Goal: Task Accomplishment & Management: Manage account settings

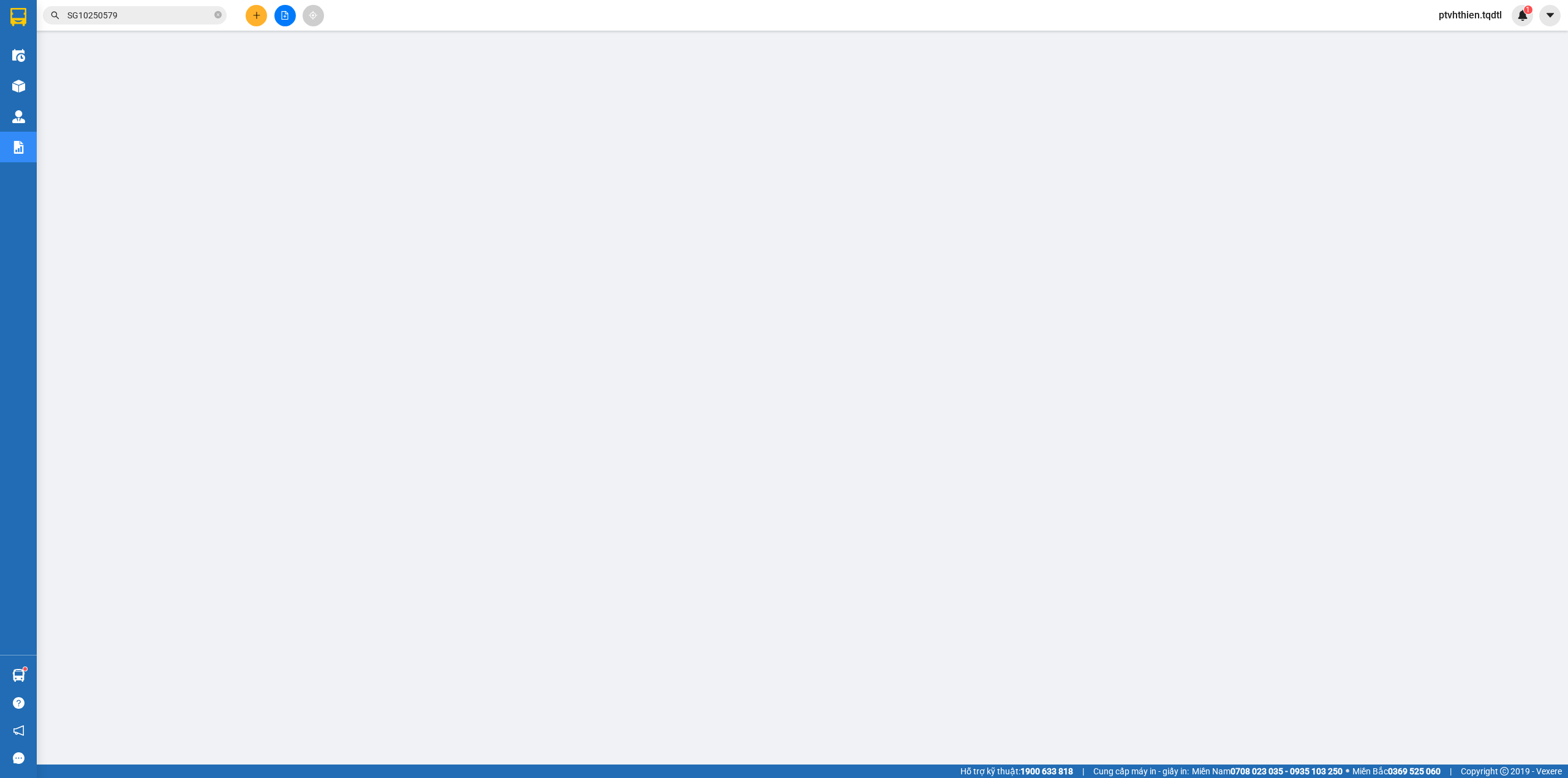
click at [126, 17] on input "SG10250579" at bounding box center [139, 15] width 144 height 14
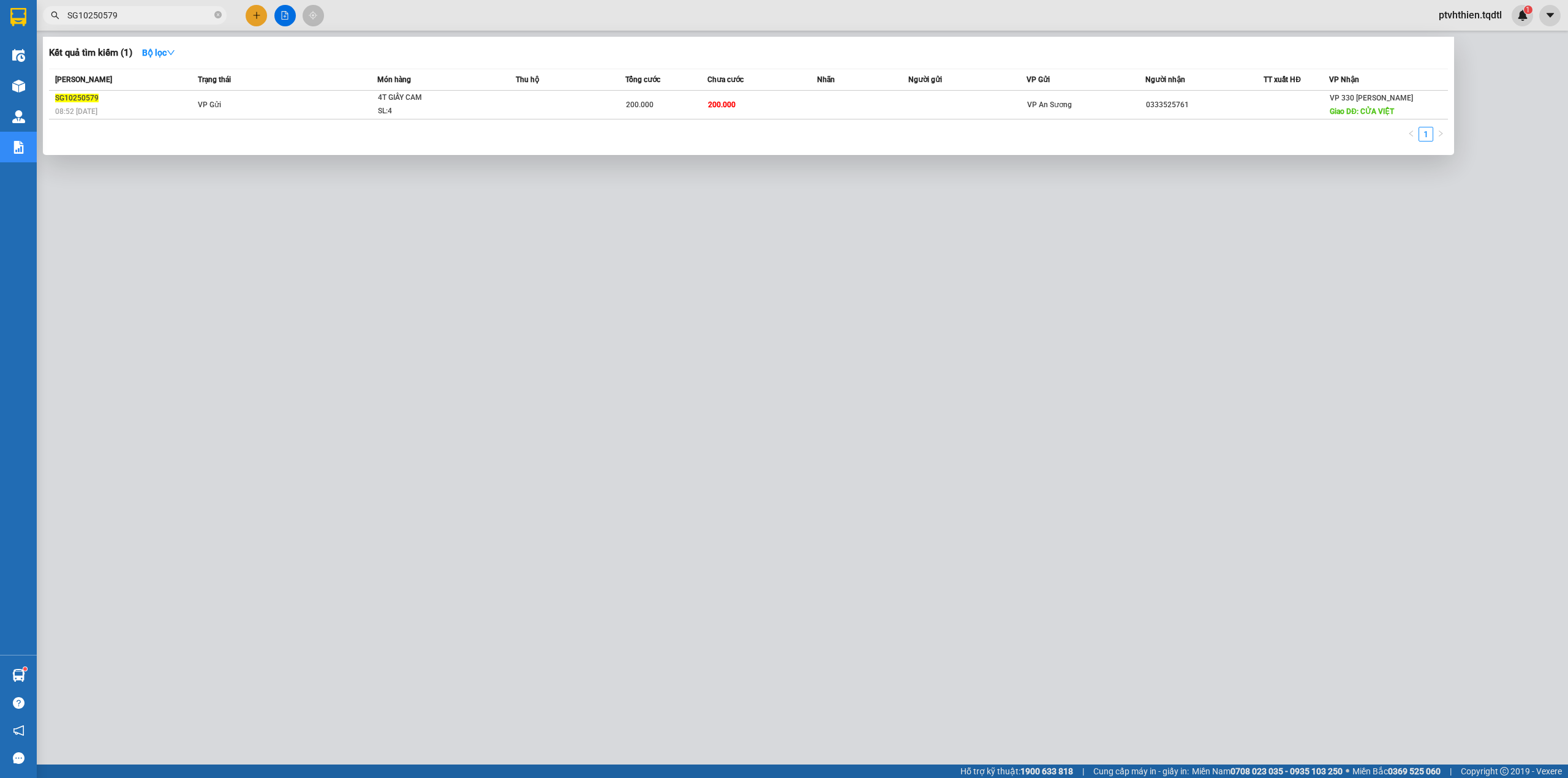
drag, startPoint x: 126, startPoint y: 17, endPoint x: 108, endPoint y: 17, distance: 18.0
click at [108, 17] on input "SG10250579" at bounding box center [139, 15] width 144 height 14
paste input "qt10251542"
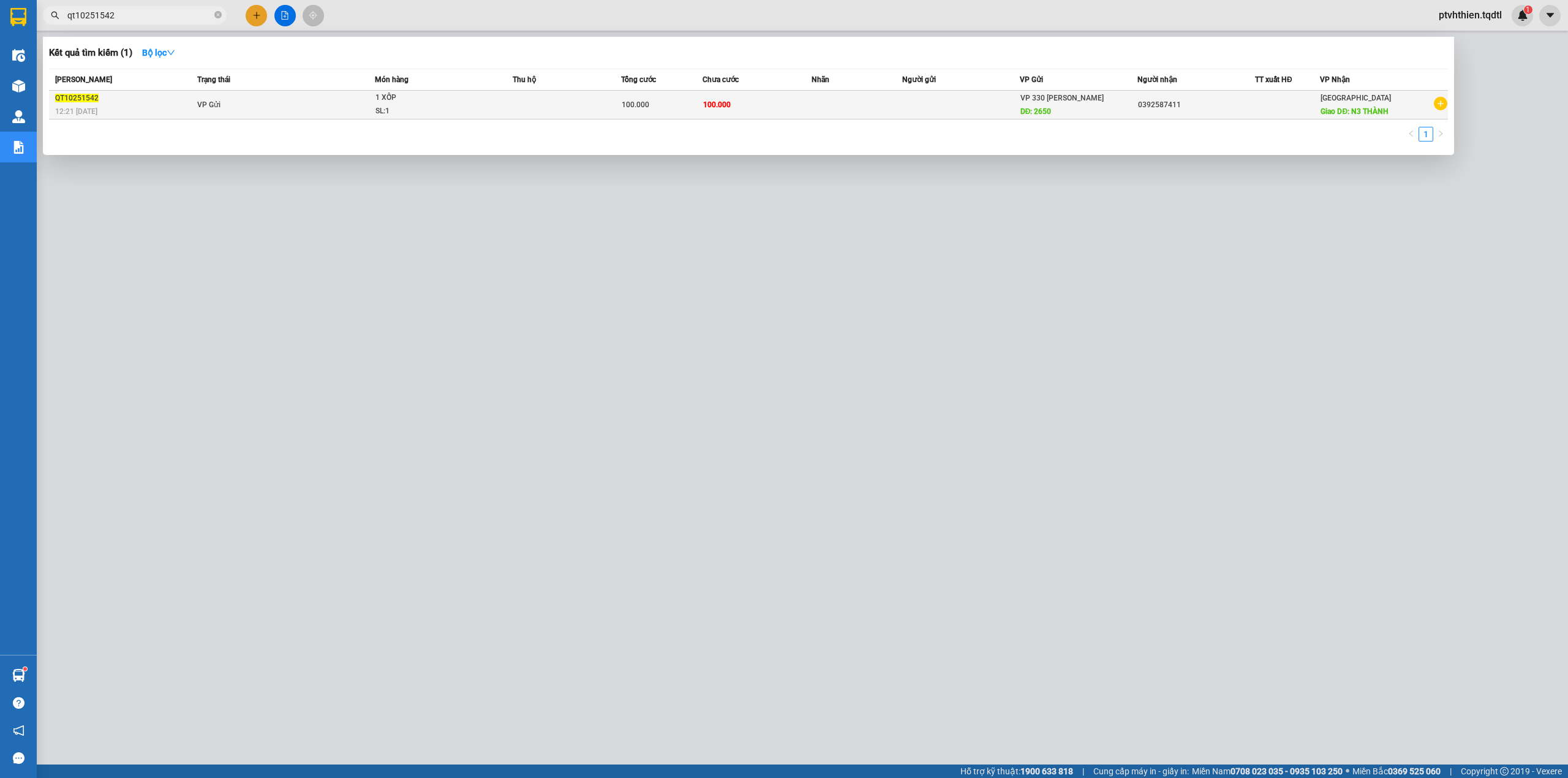
type input "qt10251542"
click at [217, 101] on span "VP Gửi" at bounding box center [209, 105] width 23 height 9
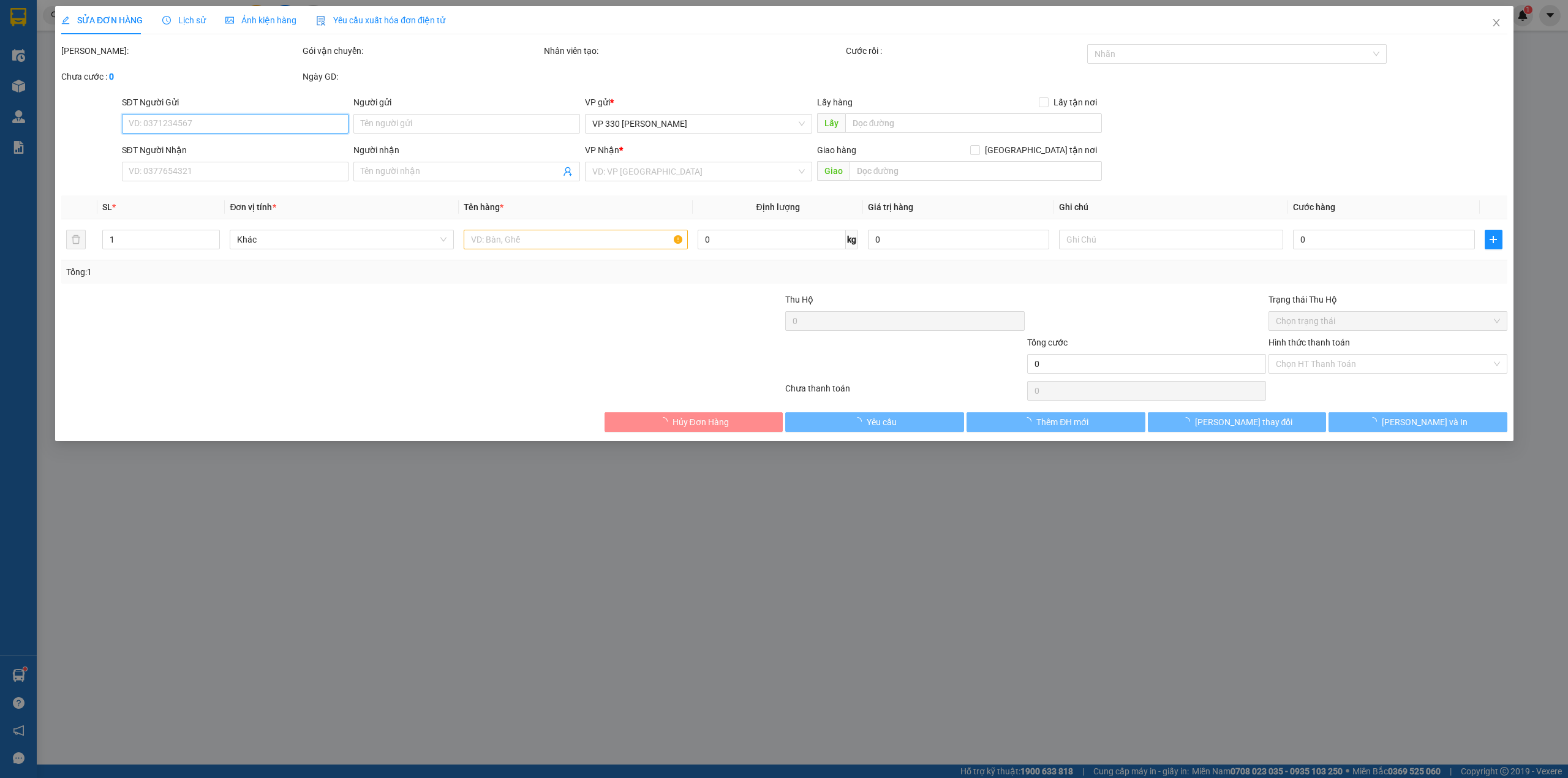
type input "2650"
type input "0392587411"
type input "N3 THÀNH"
type input "100.000"
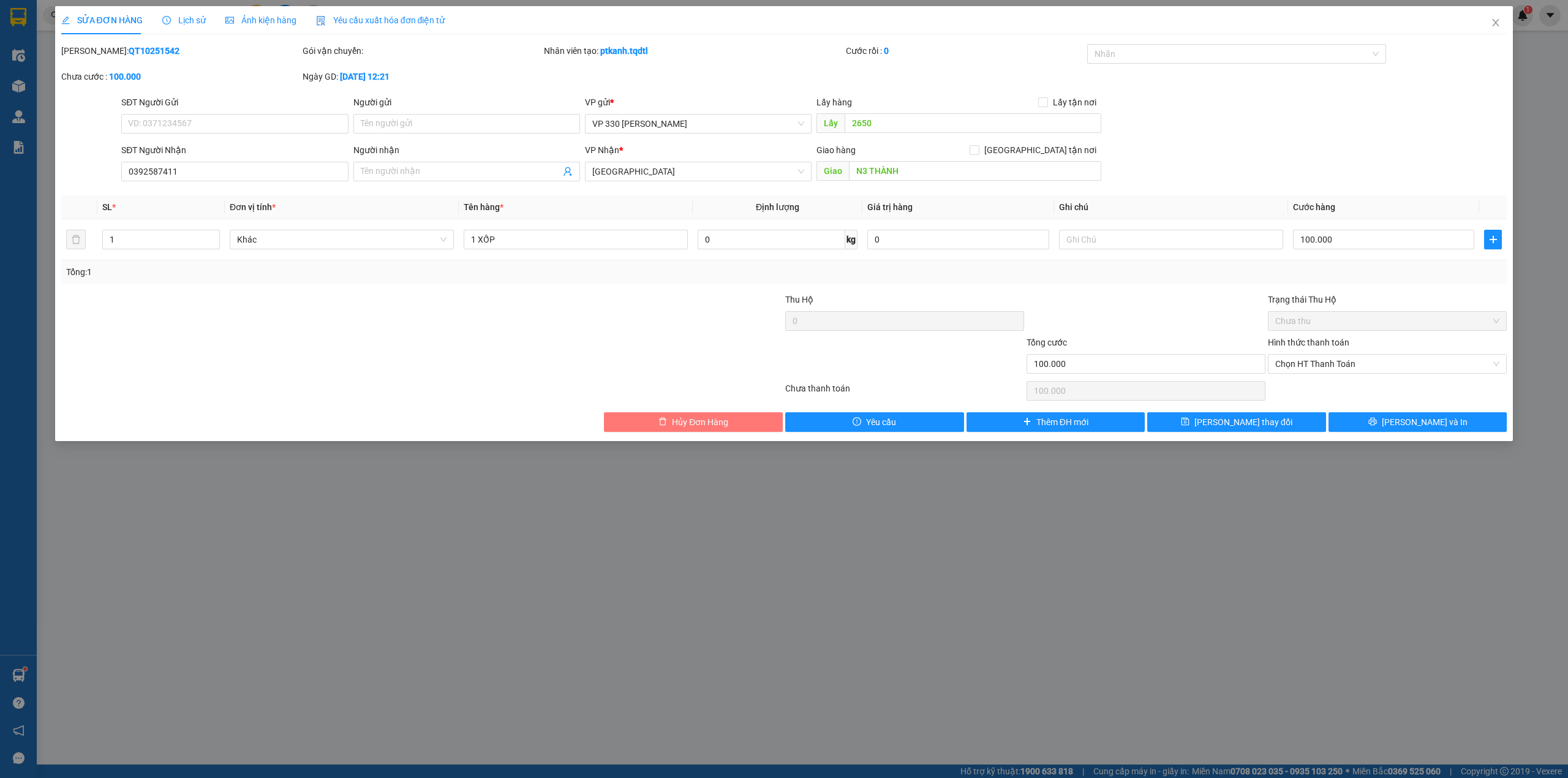
click at [733, 421] on button "Hủy Đơn Hàng" at bounding box center [693, 422] width 179 height 20
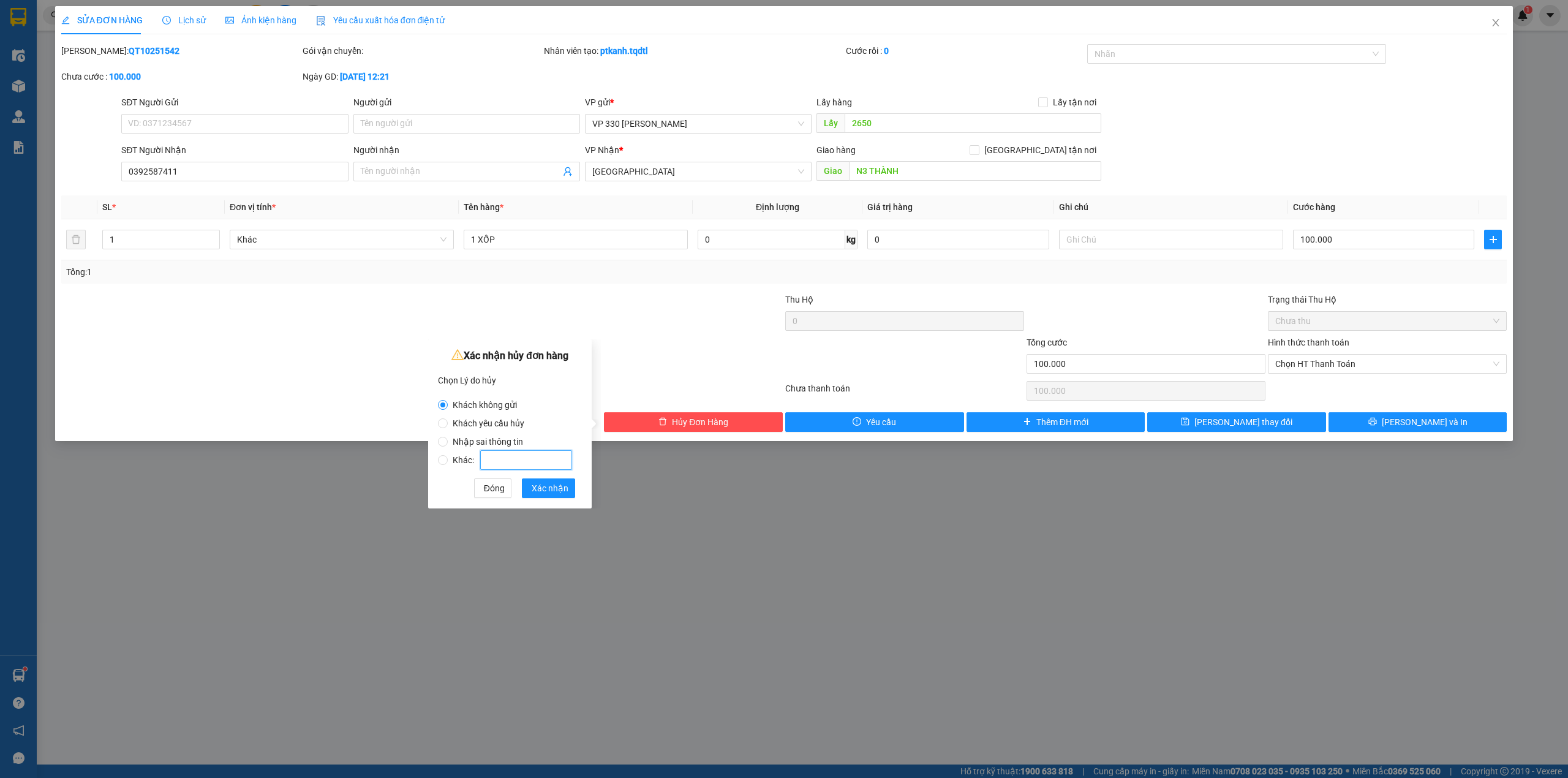
click at [495, 454] on input "Khác:" at bounding box center [526, 460] width 92 height 20
radio input "false"
radio input "true"
type input "sai cước"
click at [537, 486] on span "Xác nhận" at bounding box center [549, 488] width 37 height 14
